Goal: Task Accomplishment & Management: Manage account settings

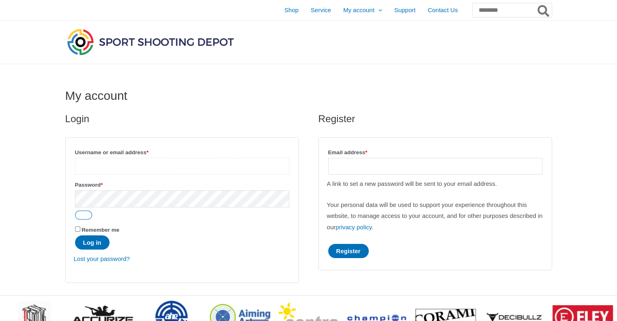
click at [149, 162] on input "Username or email address * Required" at bounding box center [182, 166] width 214 height 17
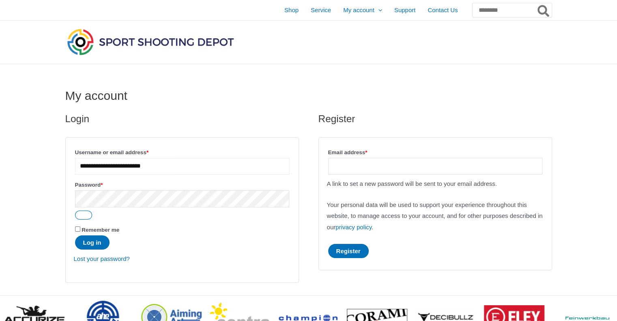
click at [119, 164] on input "**********" at bounding box center [182, 166] width 214 height 17
drag, startPoint x: 122, startPoint y: 167, endPoint x: 83, endPoint y: 168, distance: 38.6
click at [83, 168] on input "**********" at bounding box center [182, 166] width 214 height 17
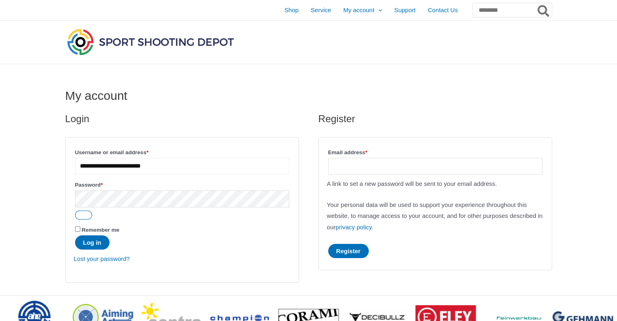
type input "**********"
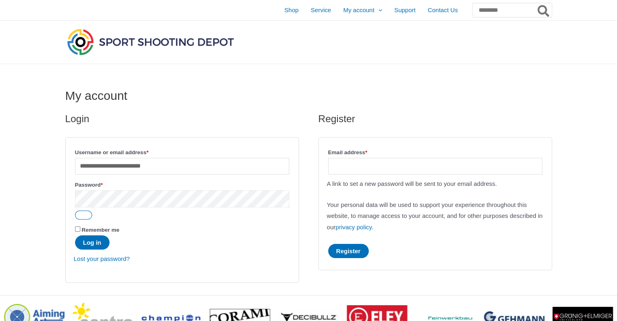
click at [75, 235] on button "Log in" at bounding box center [92, 242] width 35 height 14
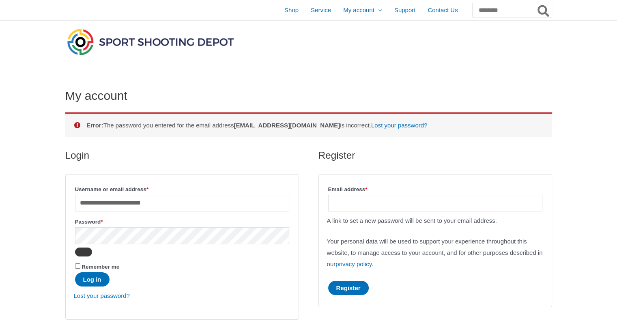
click at [80, 253] on button "Show password" at bounding box center [83, 252] width 17 height 9
click at [75, 263] on label "Remember me" at bounding box center [182, 266] width 214 height 11
click at [86, 278] on button "Log in" at bounding box center [92, 279] width 35 height 14
click at [84, 256] on button "Show password" at bounding box center [83, 252] width 17 height 9
click at [92, 278] on button "Log in" at bounding box center [92, 279] width 35 height 14
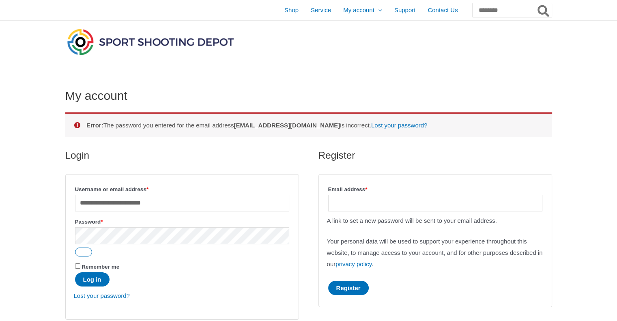
click at [85, 46] on img at bounding box center [150, 42] width 170 height 30
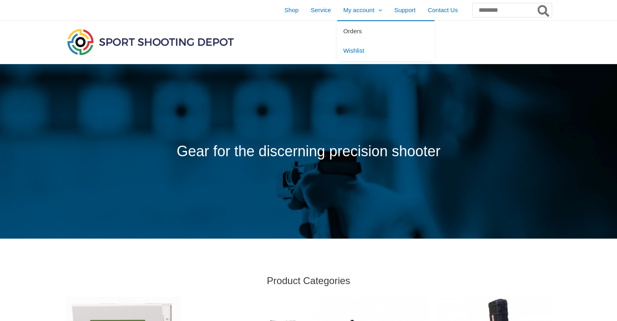
click at [337, 35] on link "Orders" at bounding box center [385, 31] width 97 height 20
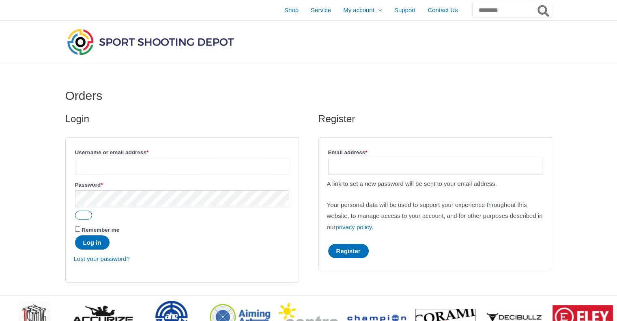
click at [164, 164] on input "Username or email address * Required" at bounding box center [182, 166] width 214 height 17
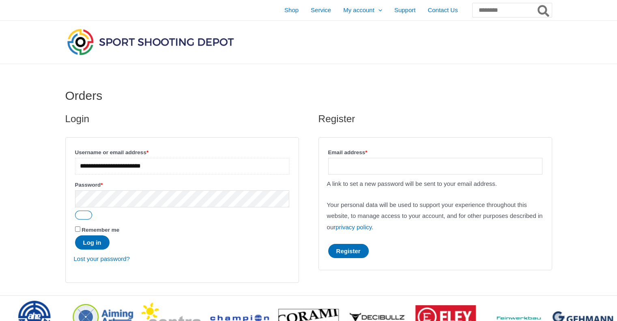
type input "**********"
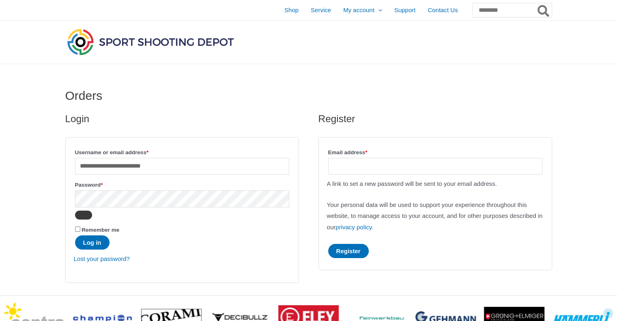
click at [86, 215] on button "Show password" at bounding box center [83, 215] width 17 height 9
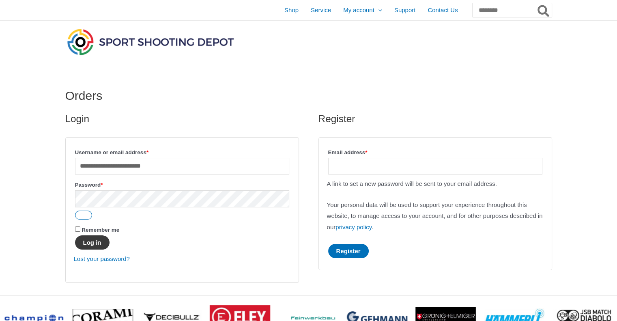
click at [91, 239] on button "Log in" at bounding box center [92, 242] width 35 height 14
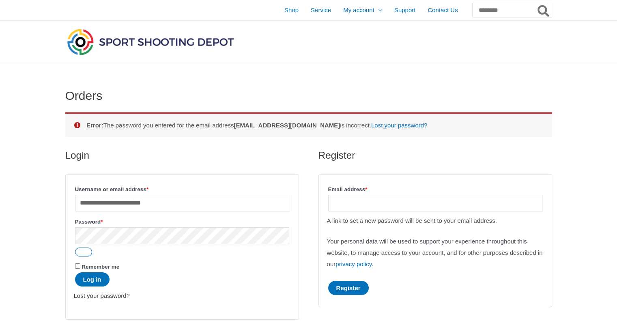
click at [115, 293] on link "Lost your password?" at bounding box center [102, 295] width 56 height 7
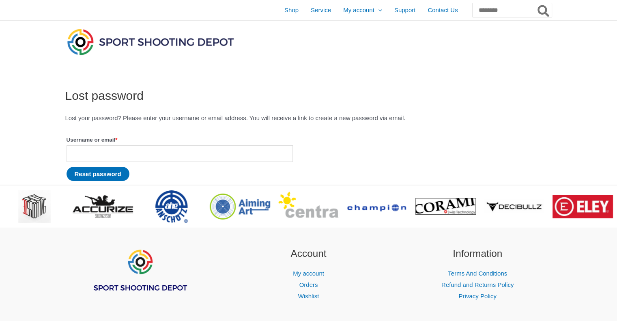
click at [98, 139] on label "Username or email * Required" at bounding box center [180, 139] width 226 height 11
click at [98, 145] on input "Username or email * Required" at bounding box center [180, 153] width 226 height 17
click at [103, 152] on input "Username or email * Required" at bounding box center [180, 153] width 226 height 17
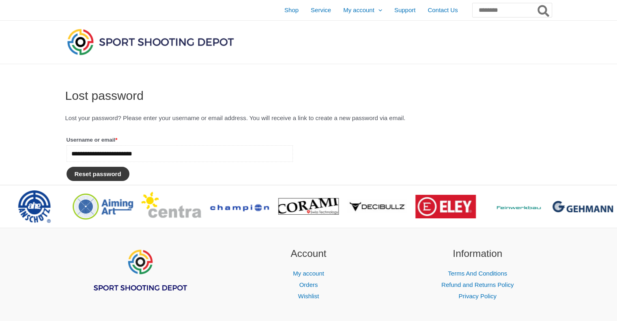
type input "**********"
click at [101, 171] on button "Reset password" at bounding box center [98, 174] width 63 height 14
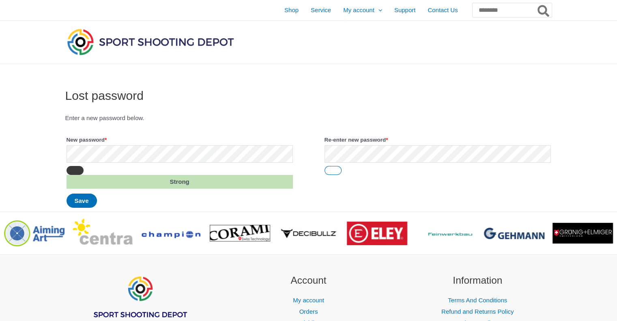
click at [70, 170] on button "Show password" at bounding box center [75, 170] width 17 height 9
click at [330, 172] on button "Show password" at bounding box center [333, 170] width 17 height 9
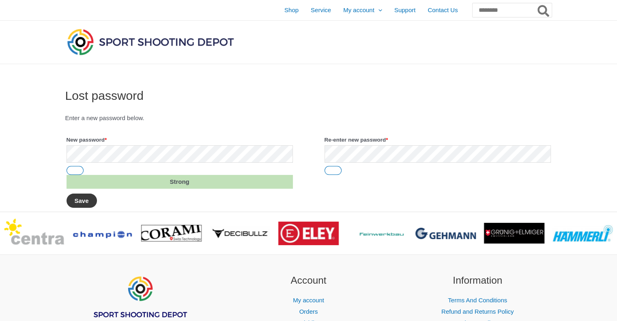
click at [91, 199] on button "Save" at bounding box center [82, 201] width 30 height 14
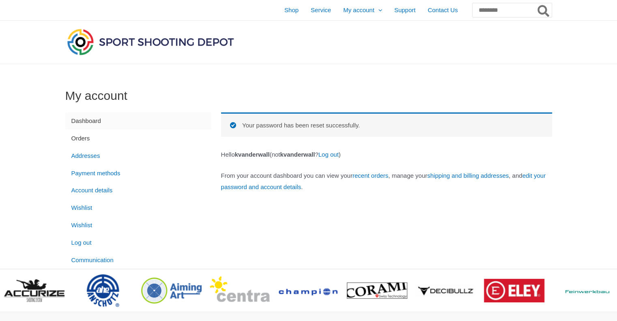
click at [77, 142] on link "Orders" at bounding box center [138, 137] width 146 height 17
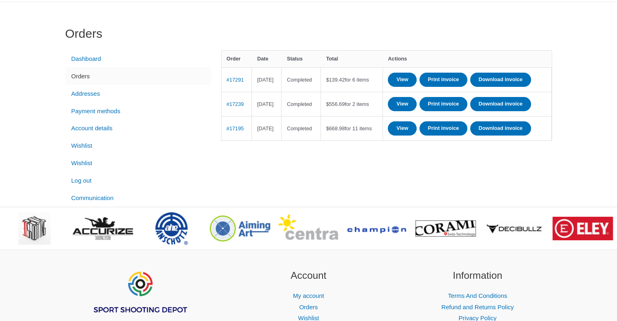
scroll to position [72, 0]
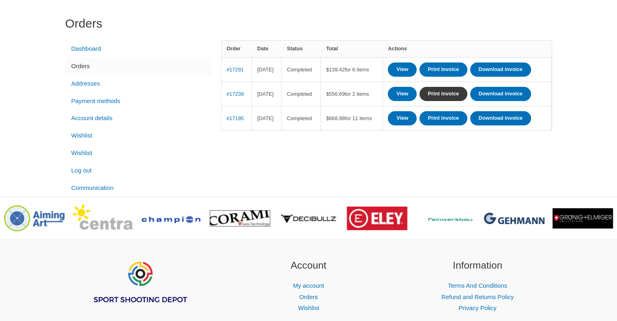
click at [468, 101] on link "Print invoice" at bounding box center [444, 94] width 48 height 14
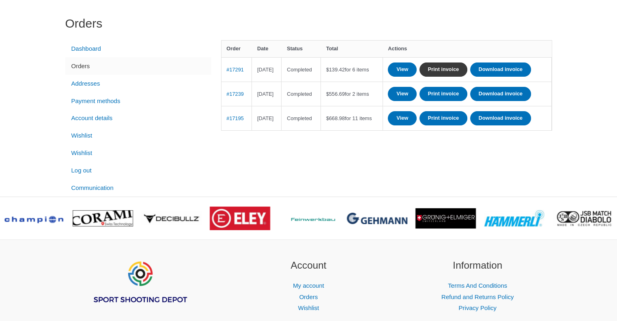
click at [456, 71] on link "Print invoice" at bounding box center [444, 70] width 48 height 14
